Goal: Use online tool/utility: Utilize a website feature to perform a specific function

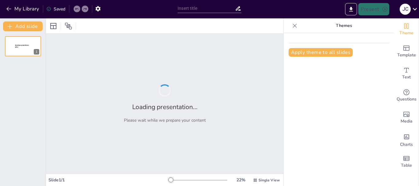
type input "Imported derechointernacionalpublico- 111 - copia11.pptx"
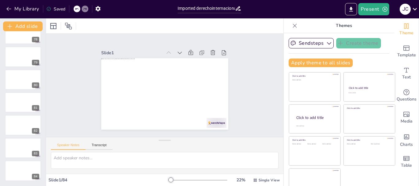
scroll to position [1326, 0]
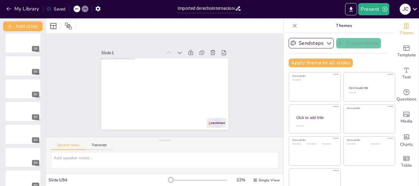
click at [72, 102] on div "Slide 1 Slide 2 Slide 3 Slide 4 Slide 5 Slide 6 Slide 7 Slide 8 Slide 9 Slide 1…" at bounding box center [164, 85] width 247 height 128
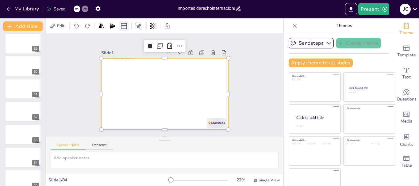
click at [124, 27] on icon at bounding box center [124, 26] width 6 height 6
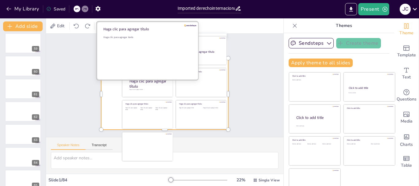
click at [134, 48] on div "Haga clic para agregar texto" at bounding box center [147, 55] width 88 height 38
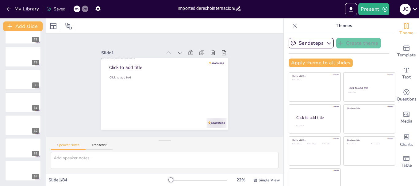
scroll to position [1309, 0]
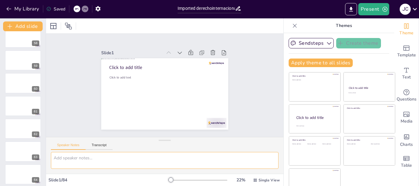
click at [131, 155] on textarea at bounding box center [164, 160] width 227 height 17
click at [60, 156] on textarea "consentralo y enviame en un solo formato" at bounding box center [164, 160] width 227 height 17
drag, startPoint x: 64, startPoint y: 160, endPoint x: 59, endPoint y: 159, distance: 5.4
click at [59, 159] on textarea "consentralo y enviame en un solo formato" at bounding box center [164, 160] width 227 height 17
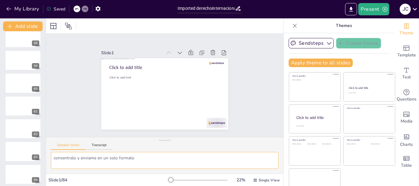
click at [0, 0] on lt-span "Concentralo" at bounding box center [0, 0] width 0 height 0
click at [86, 156] on textarea "Concentralo y enviame en un solo formato" at bounding box center [164, 160] width 227 height 17
click at [0, 0] on lt-span "env í ame" at bounding box center [0, 0] width 0 height 0
type textarea "Concentralo y envíame en un solo formato"
